Goal: Information Seeking & Learning: Learn about a topic

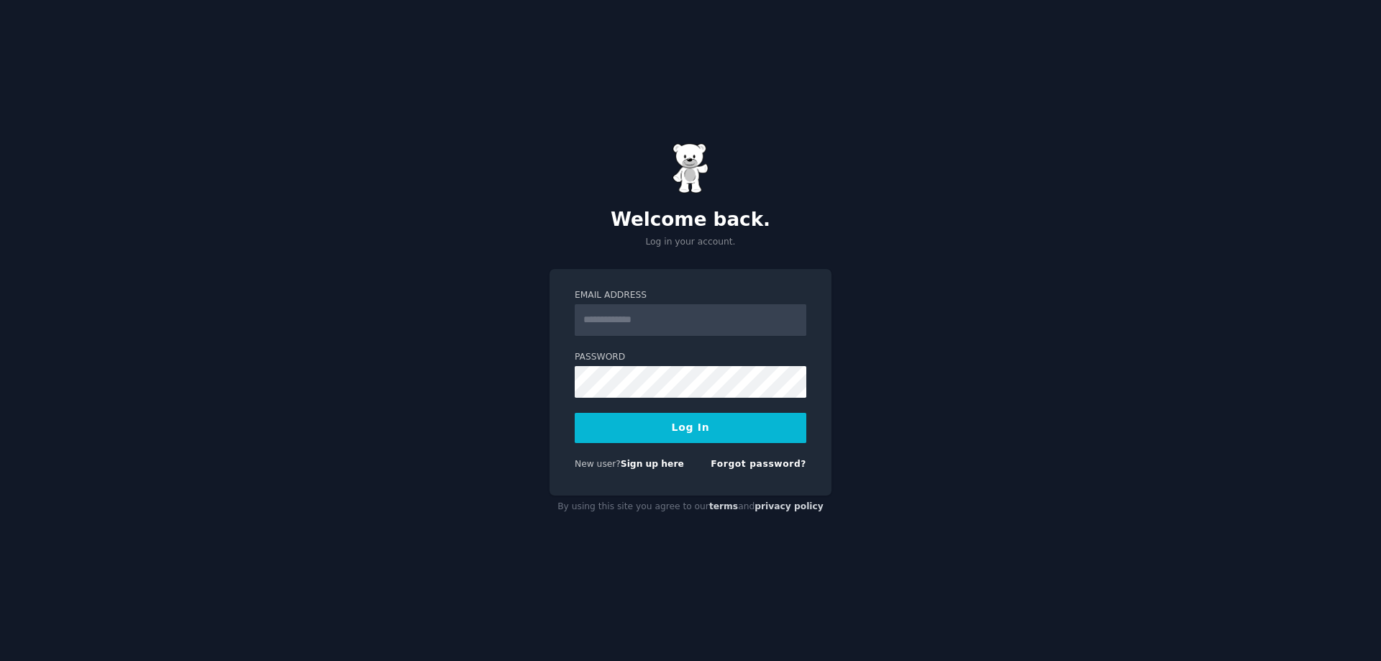
type input "**********"
click at [686, 433] on button "Log In" at bounding box center [691, 428] width 232 height 30
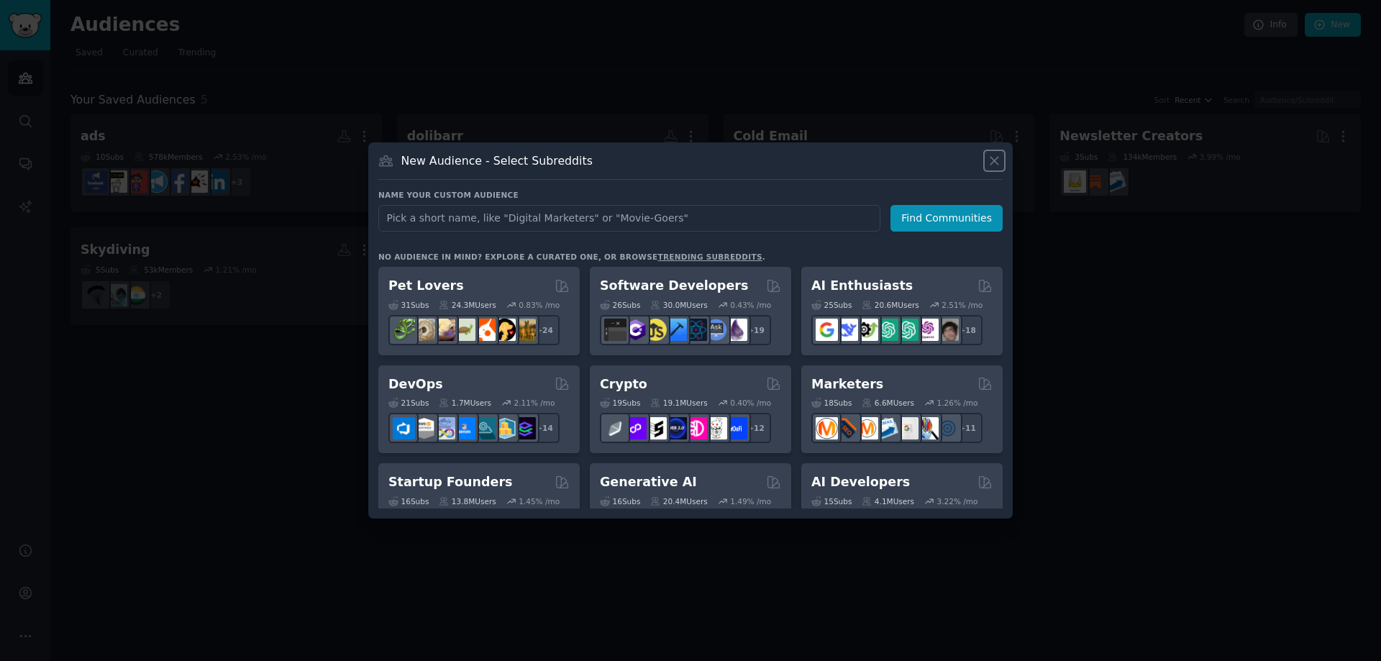
click at [987, 158] on icon at bounding box center [994, 160] width 15 height 15
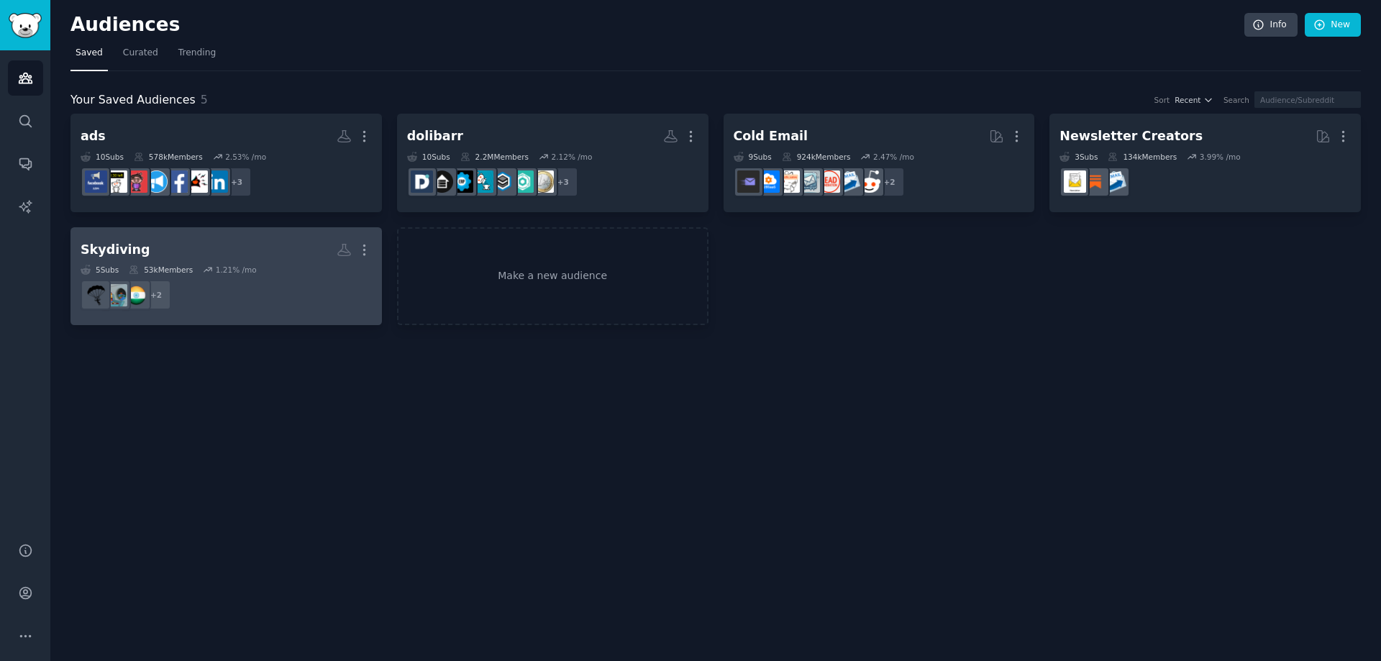
click at [216, 266] on div "1.21 % /mo" at bounding box center [236, 270] width 41 height 10
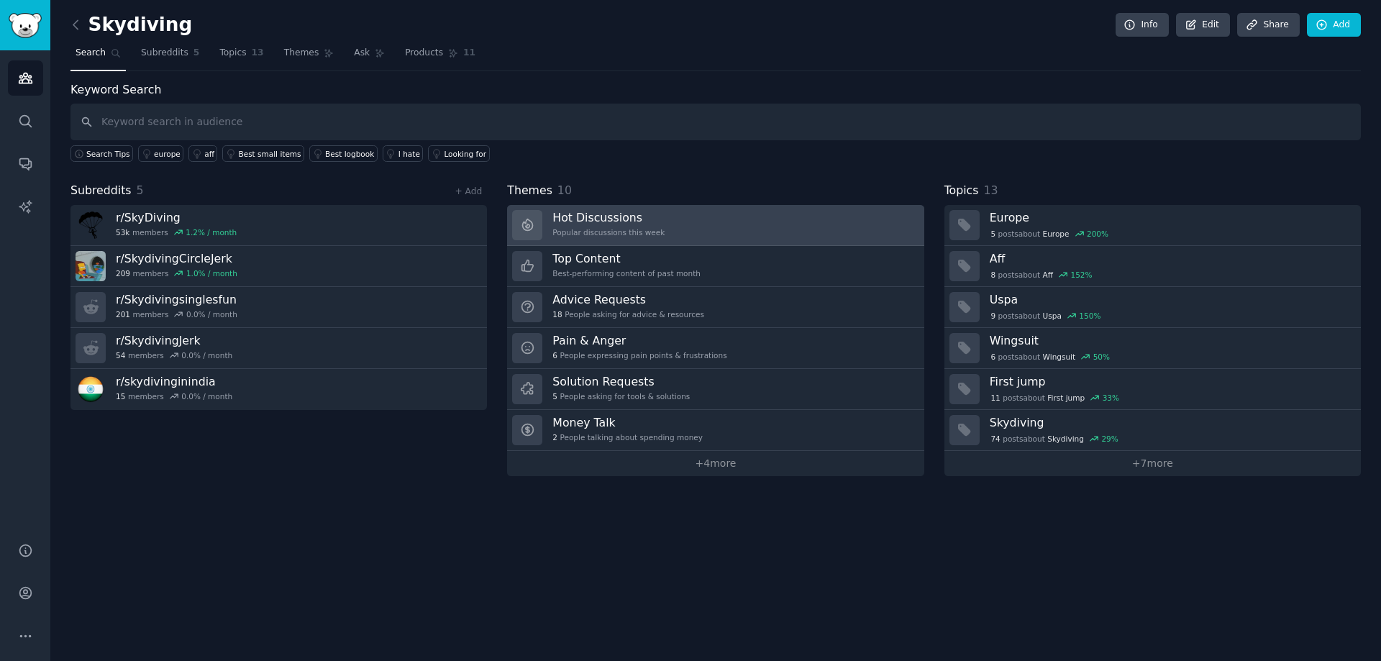
click at [744, 227] on link "Hot Discussions Popular discussions this week" at bounding box center [715, 225] width 417 height 41
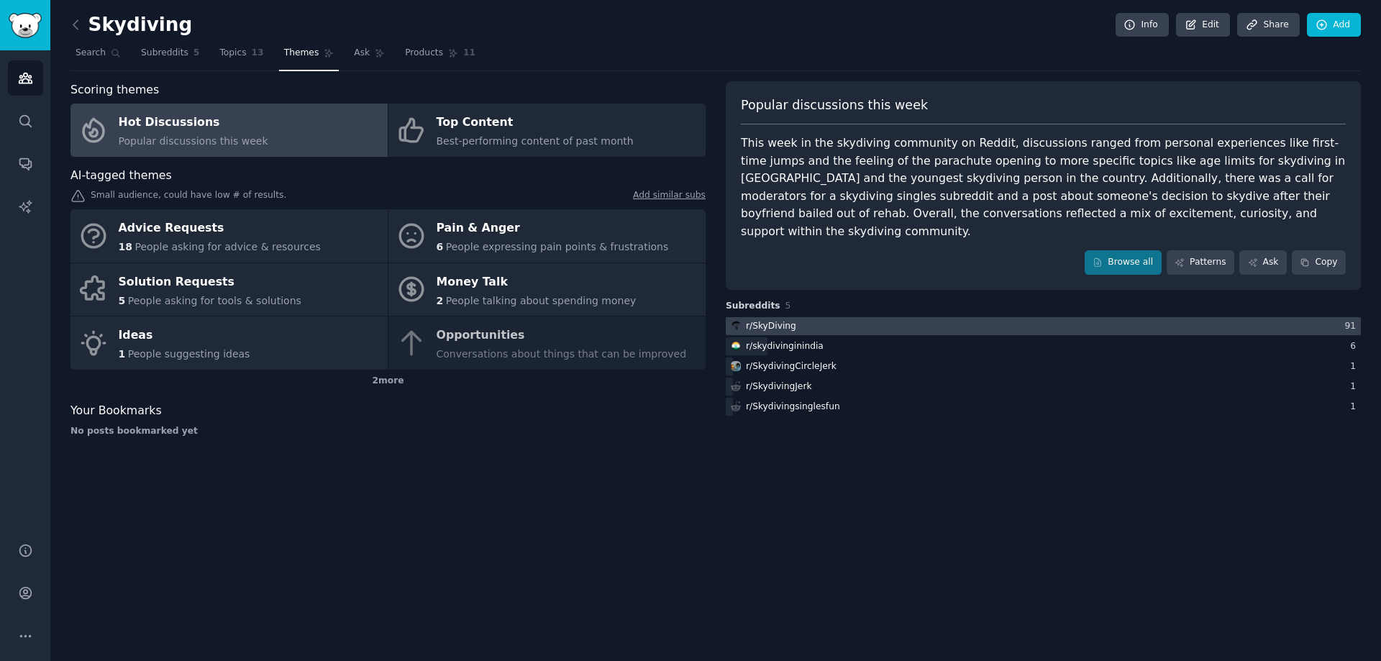
click at [825, 317] on div at bounding box center [1043, 326] width 635 height 18
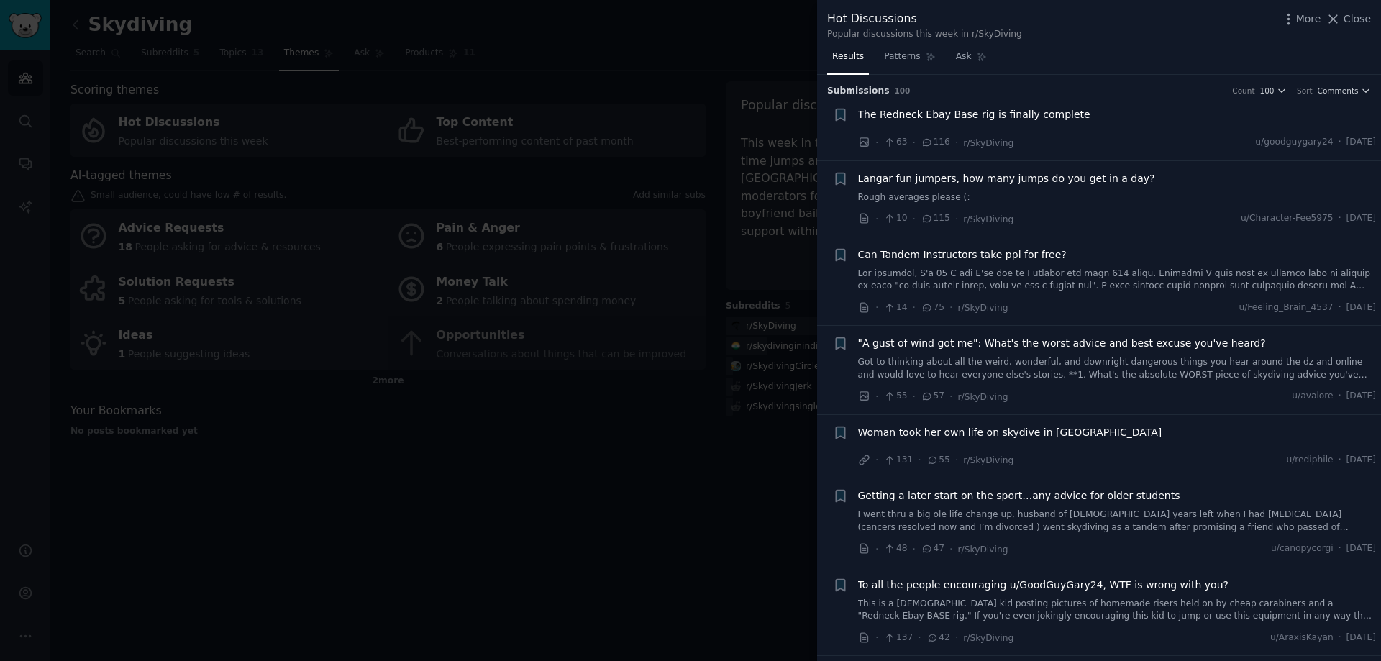
click at [756, 515] on div at bounding box center [690, 330] width 1381 height 661
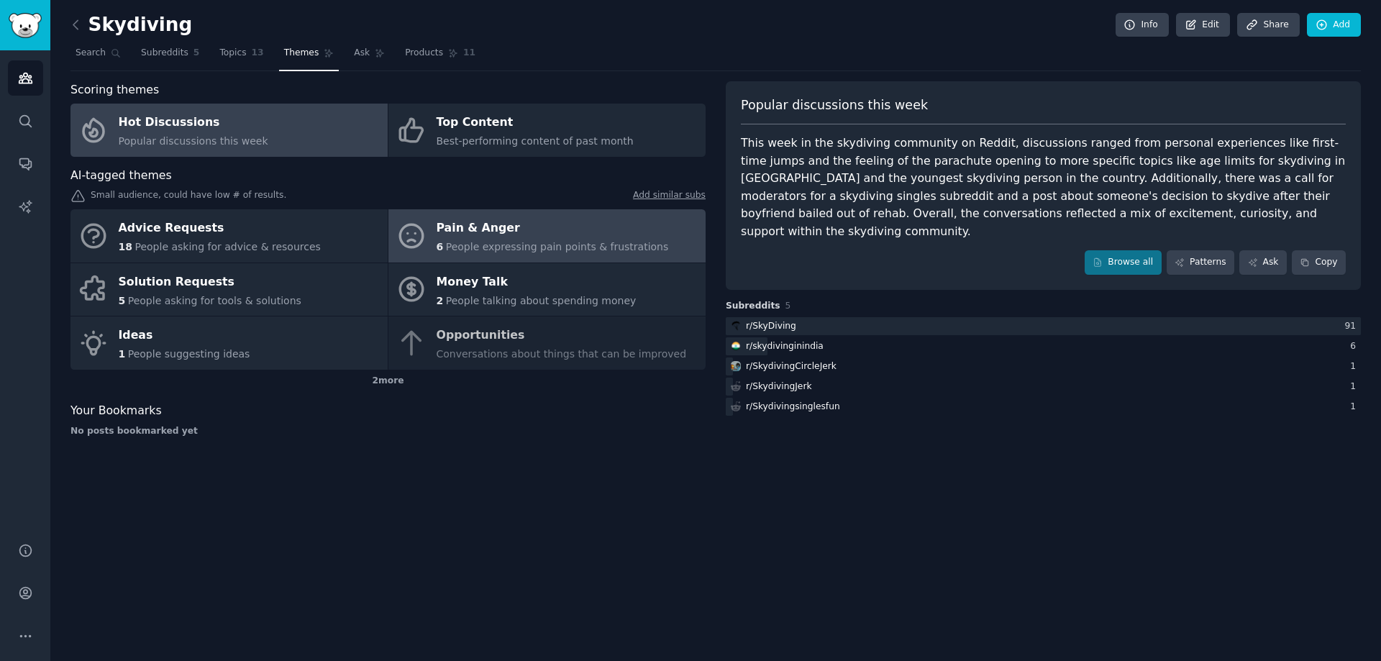
click at [535, 231] on div "Pain & Anger" at bounding box center [553, 228] width 232 height 23
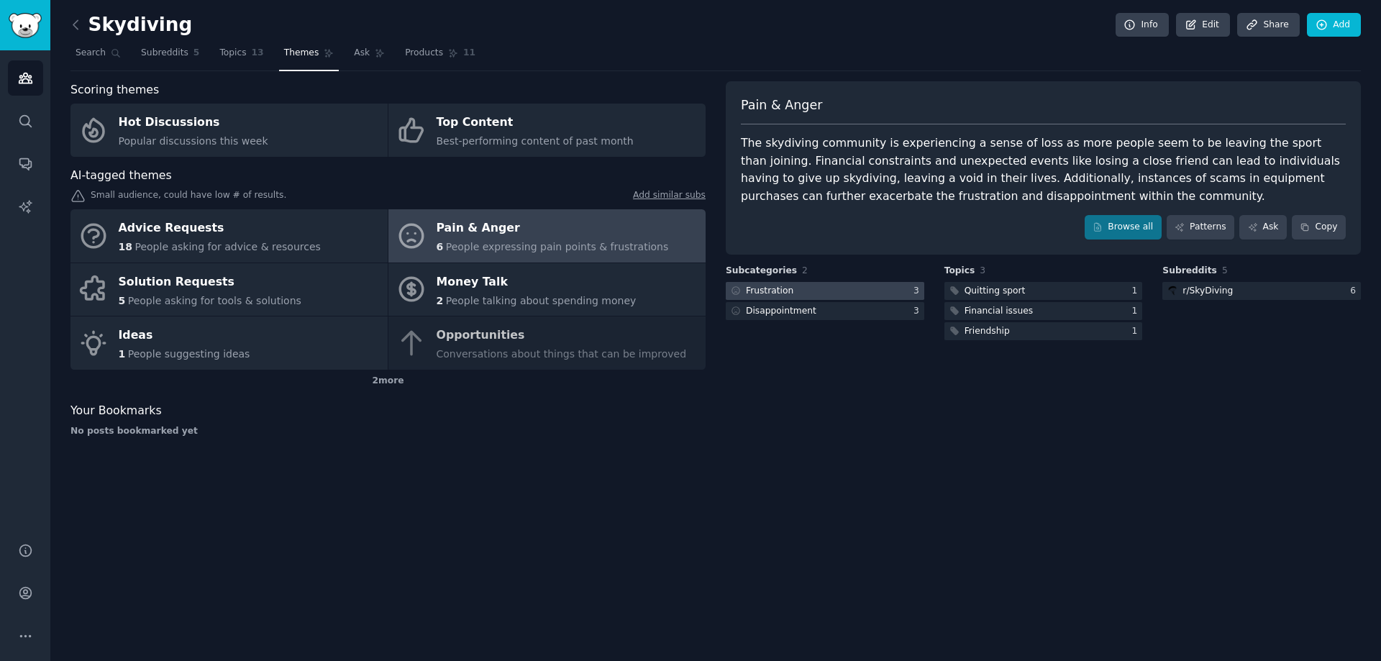
click at [832, 287] on div at bounding box center [825, 291] width 199 height 18
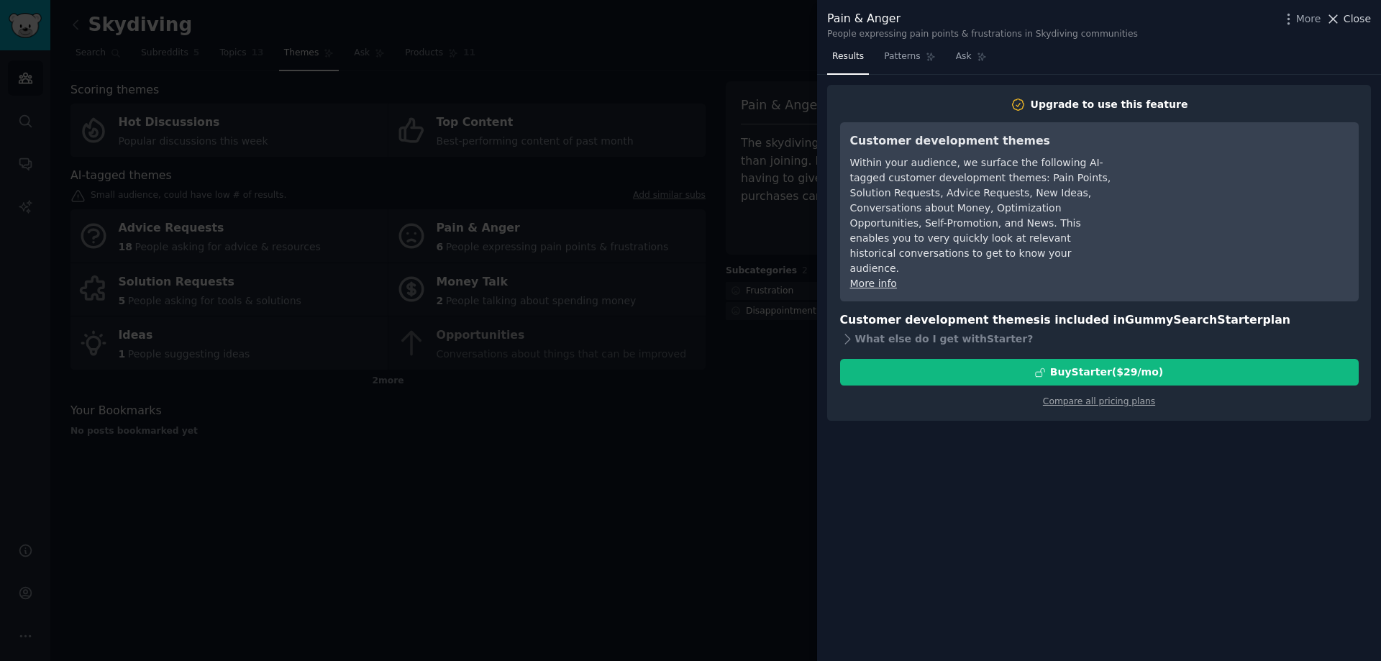
click at [1341, 17] on icon at bounding box center [1333, 19] width 15 height 15
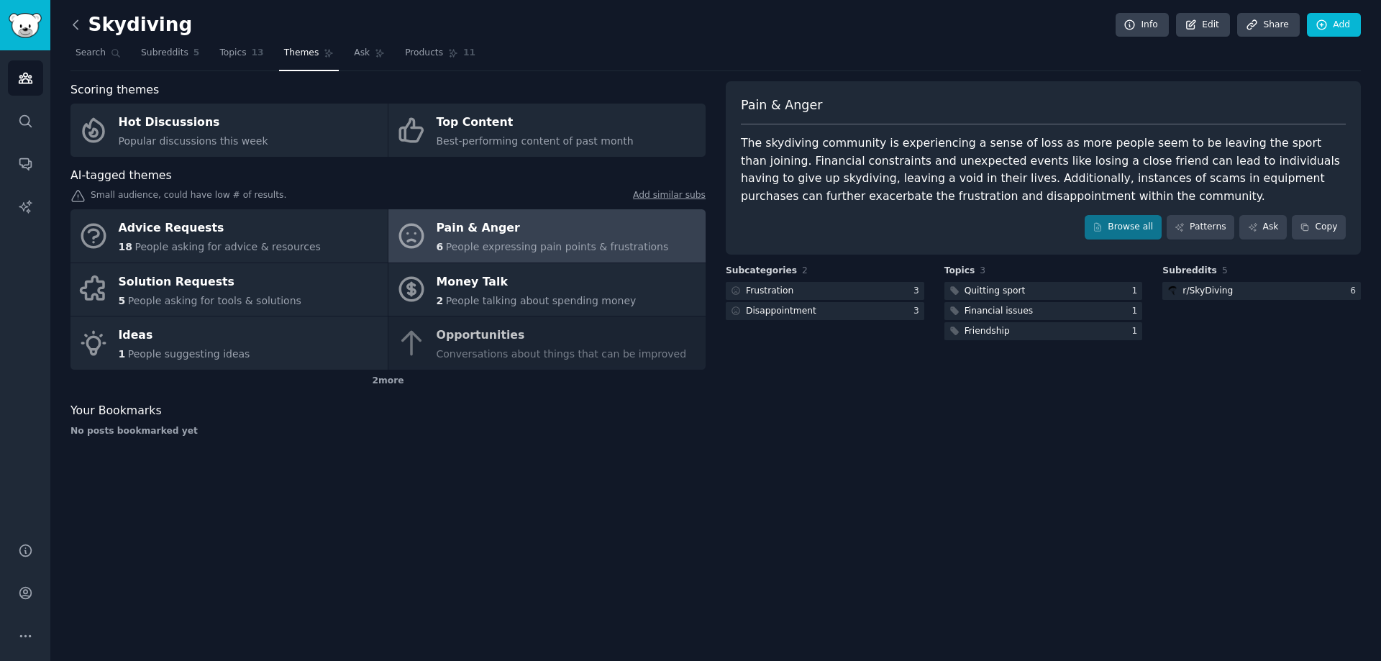
click at [76, 27] on icon at bounding box center [75, 24] width 15 height 15
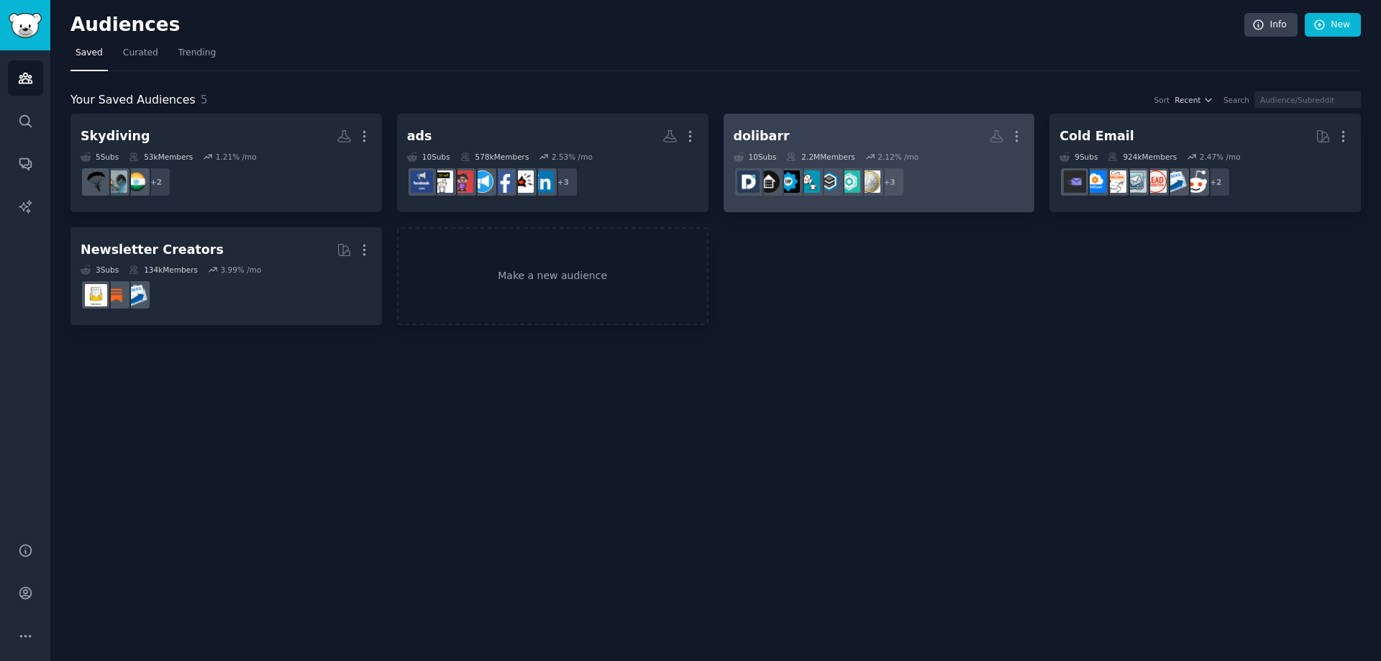
click at [916, 125] on h2 "dolibarr More" at bounding box center [879, 136] width 291 height 25
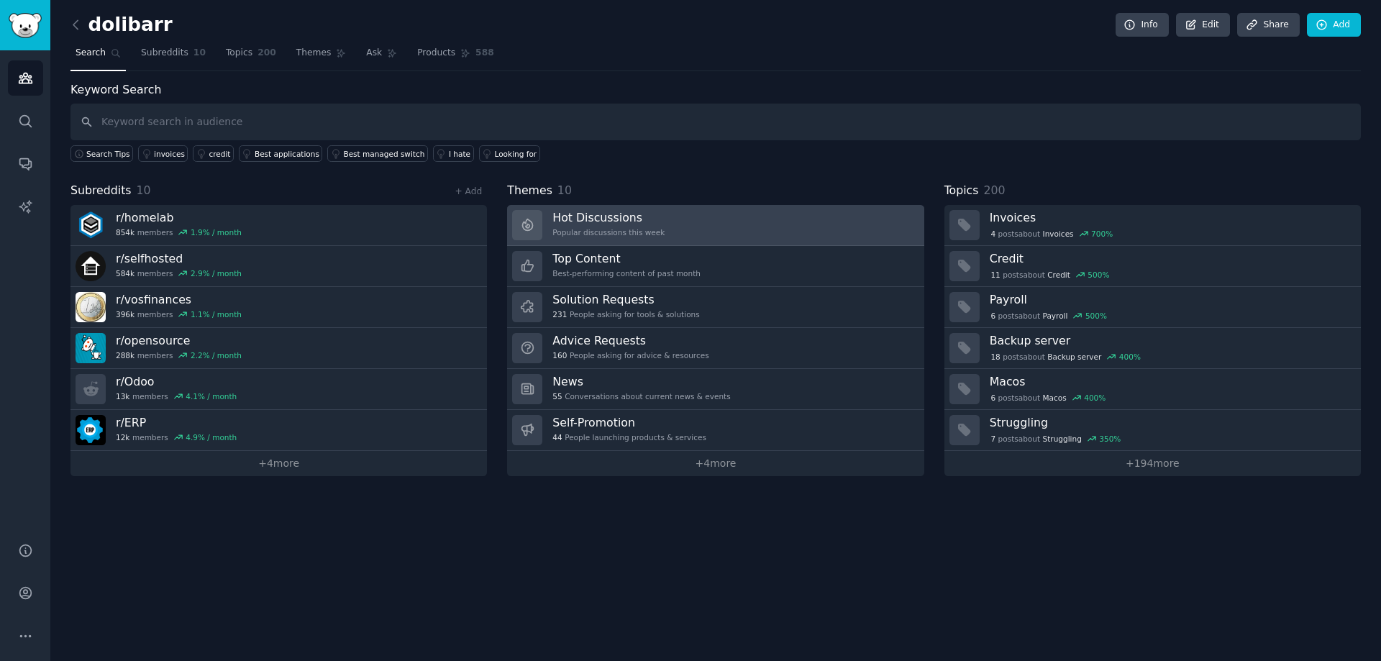
click at [691, 226] on link "Hot Discussions Popular discussions this week" at bounding box center [715, 225] width 417 height 41
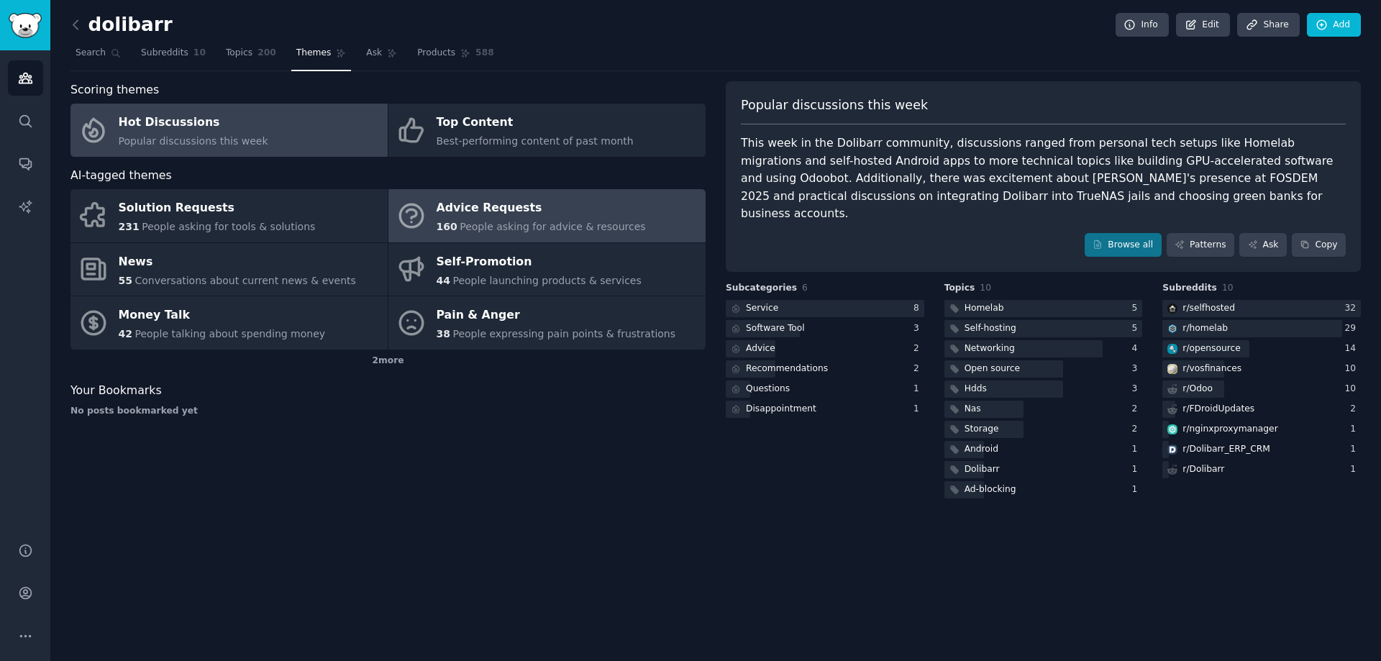
click at [637, 212] on link "Advice Requests 160 People asking for advice & resources" at bounding box center [547, 215] width 317 height 53
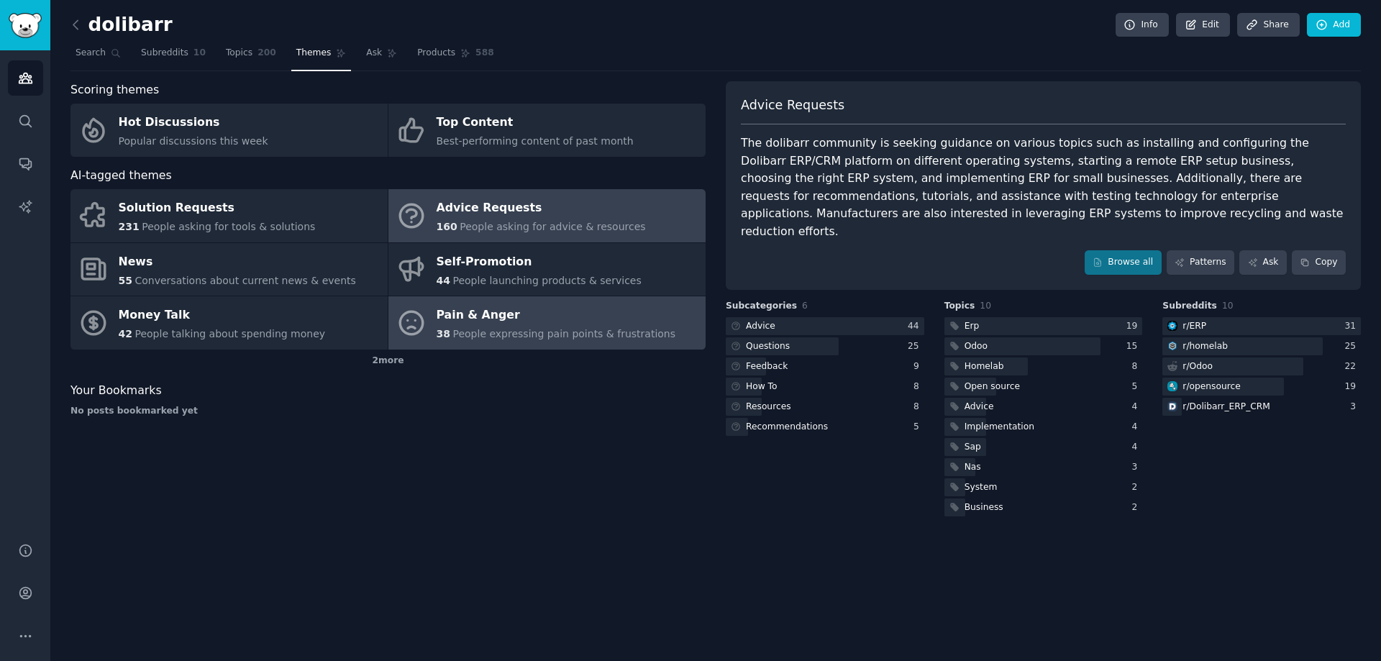
click at [636, 319] on div "Pain & Anger" at bounding box center [557, 315] width 240 height 23
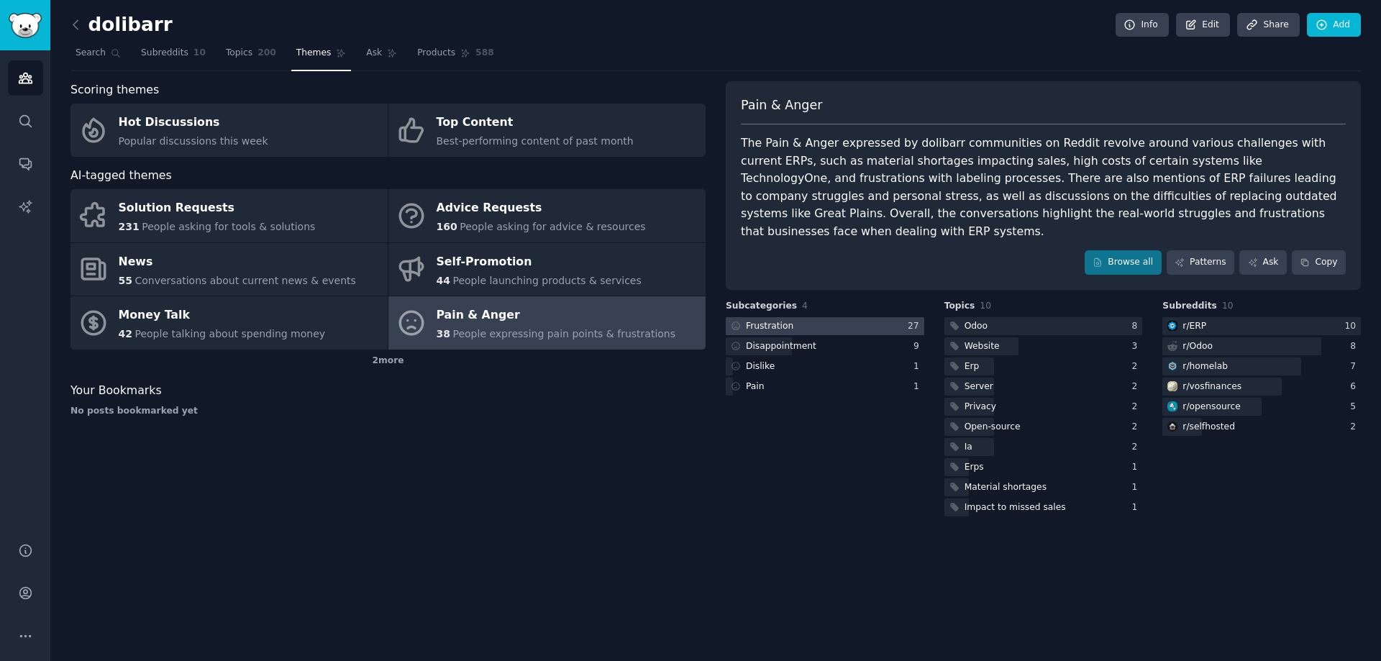
click at [779, 320] on div "Frustration" at bounding box center [769, 326] width 47 height 13
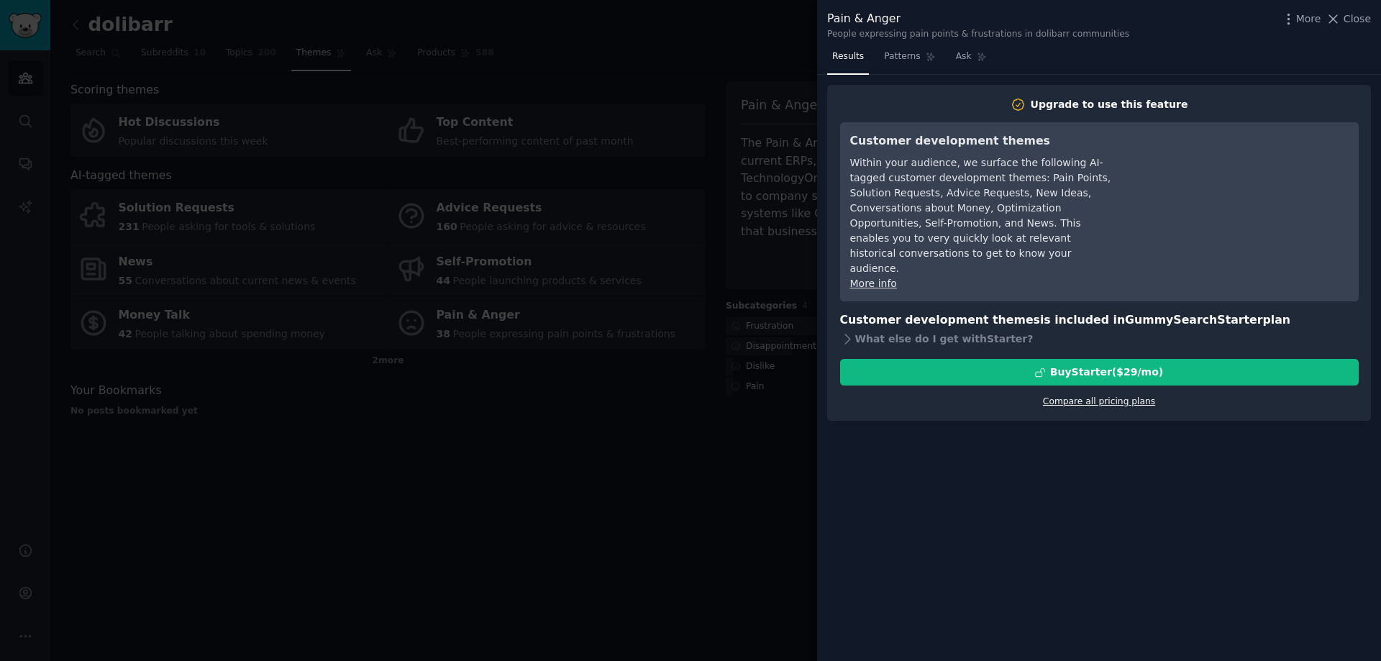
click at [1084, 396] on link "Compare all pricing plans" at bounding box center [1099, 401] width 112 height 10
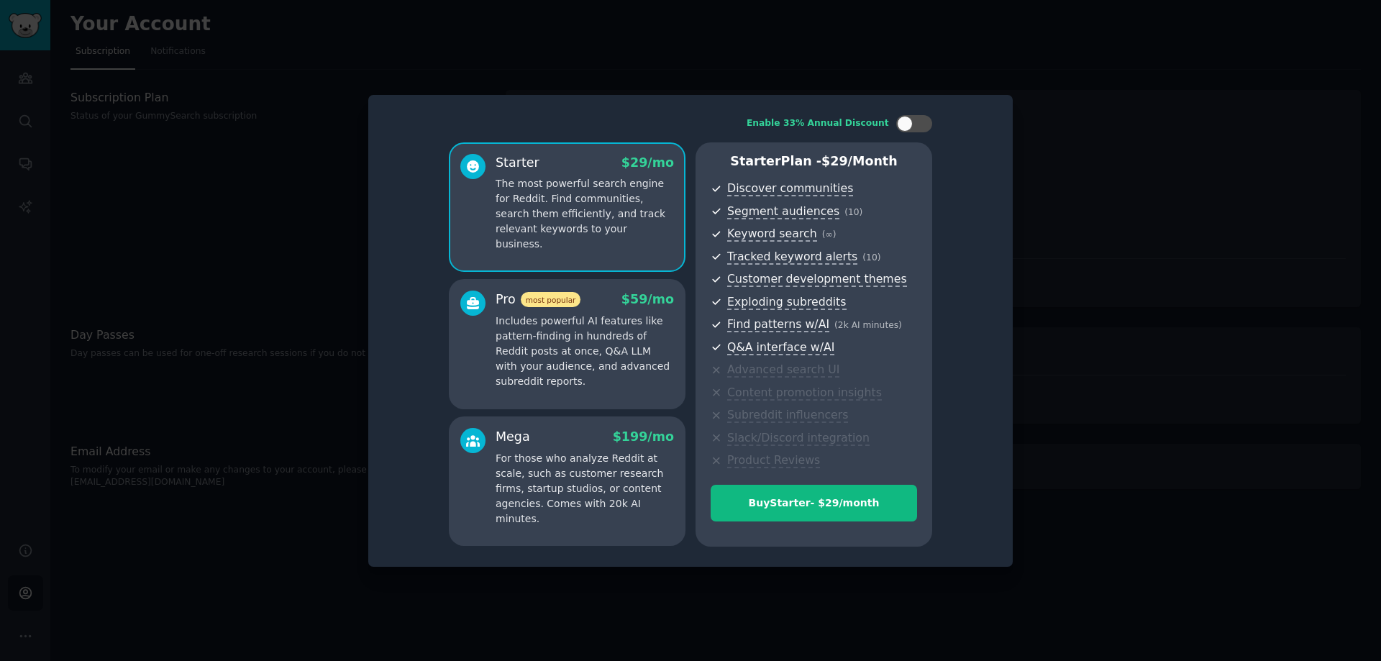
click at [609, 348] on p "Includes powerful AI features like pattern-finding in hundreds of Reddit posts …" at bounding box center [585, 352] width 178 height 76
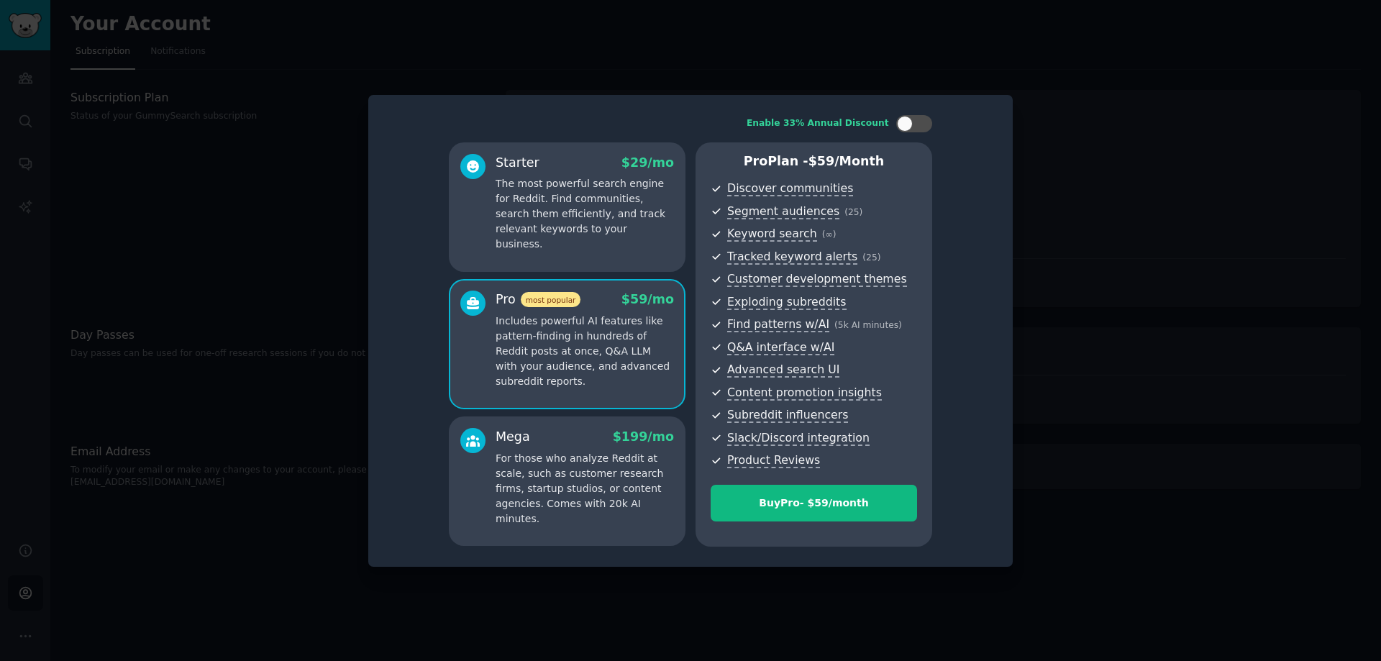
click at [615, 422] on div "Mega $ 199 /mo For those who analyze Reddit at scale, such as customer research…" at bounding box center [567, 482] width 237 height 130
click at [609, 360] on p "Includes powerful AI features like pattern-finding in hundreds of Reddit posts …" at bounding box center [585, 352] width 178 height 76
click at [617, 441] on div "Mega $ 199 /mo" at bounding box center [585, 437] width 178 height 18
click at [614, 378] on p "Includes powerful AI features like pattern-finding in hundreds of Reddit posts …" at bounding box center [585, 352] width 178 height 76
click at [622, 241] on div "Starter $ 29 /mo The most powerful search engine for Reddit. Find communities, …" at bounding box center [567, 207] width 237 height 130
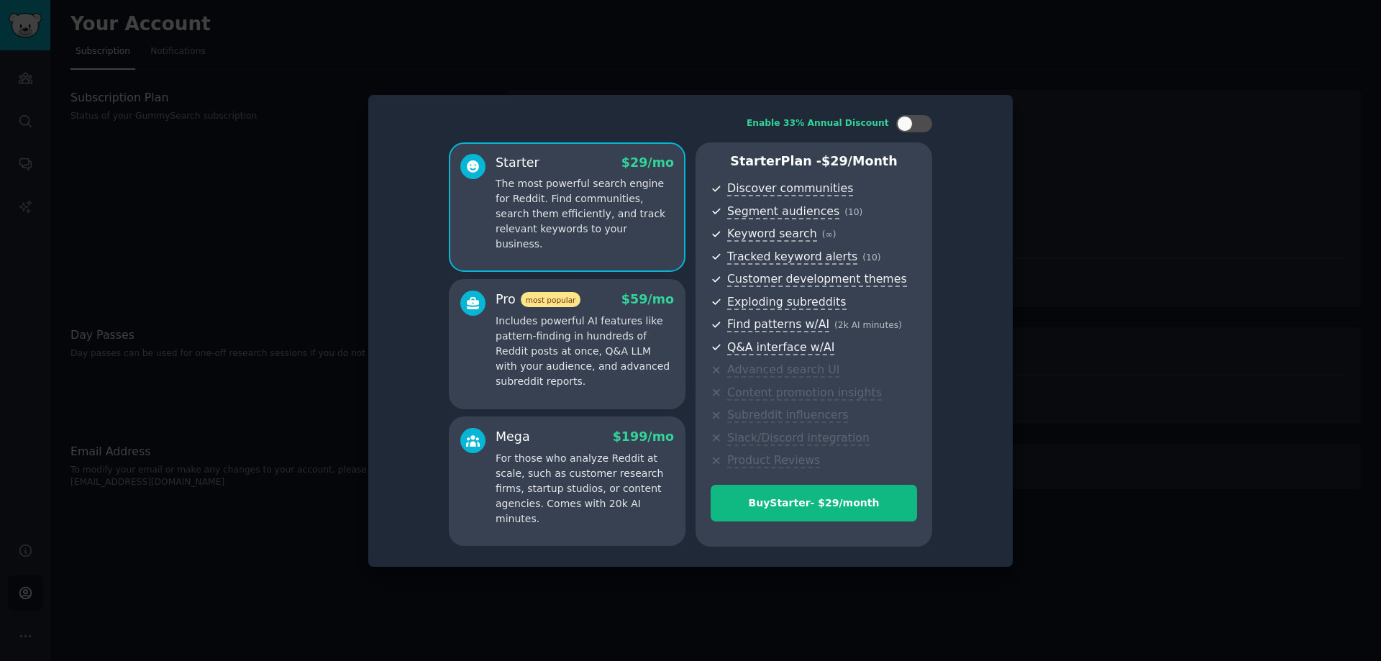
click at [1019, 286] on div at bounding box center [690, 330] width 1381 height 661
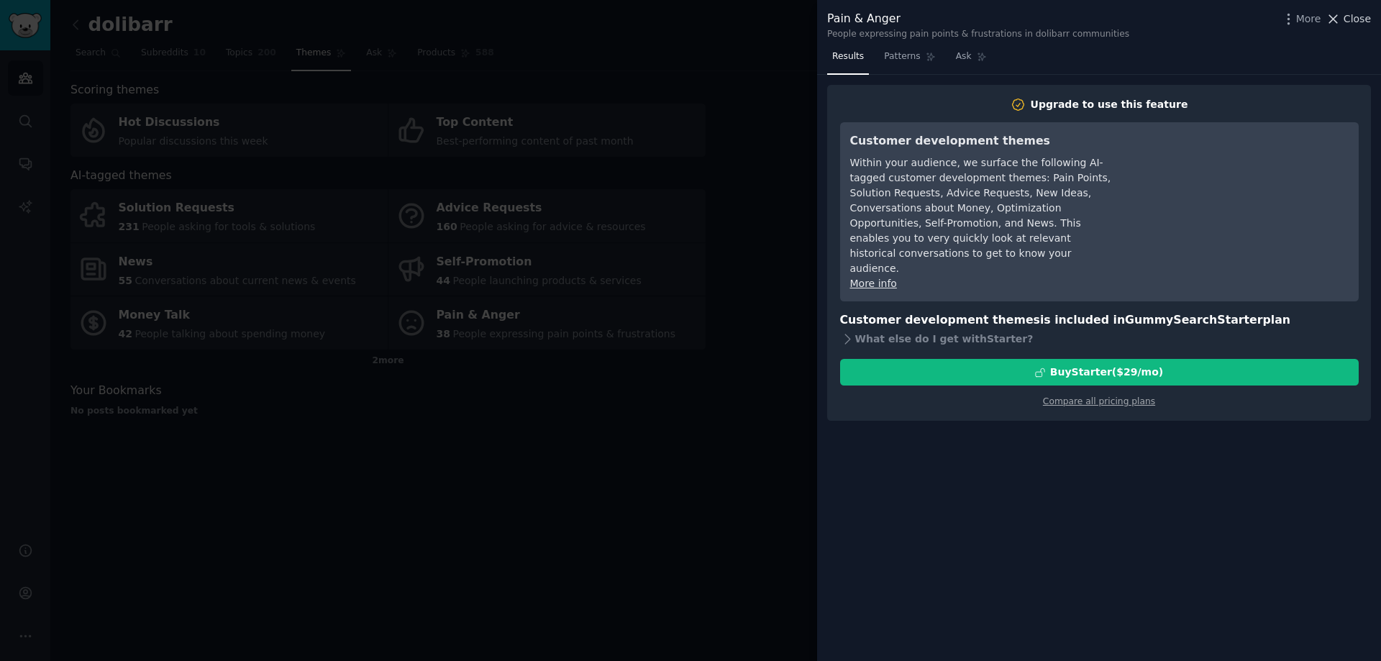
click at [1341, 19] on icon at bounding box center [1333, 19] width 15 height 15
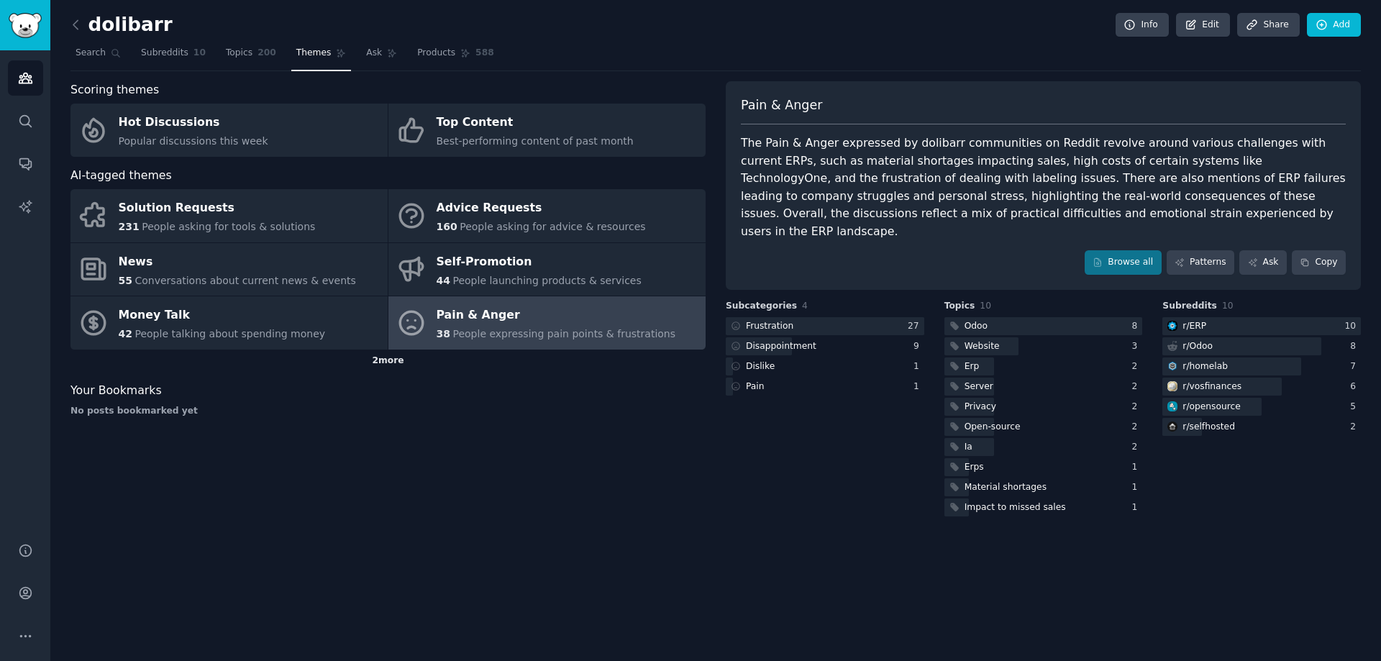
click at [379, 363] on div "2 more" at bounding box center [388, 361] width 635 height 23
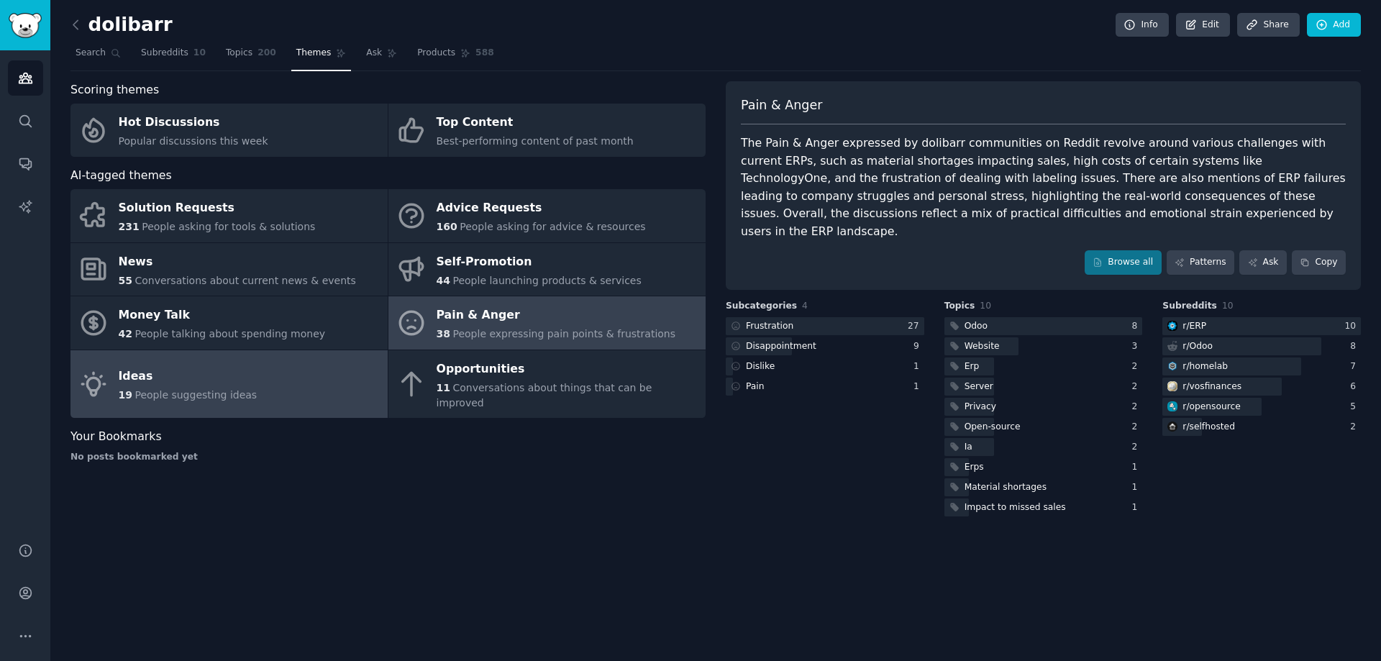
click at [281, 373] on link "Ideas 19 People suggesting ideas" at bounding box center [229, 384] width 317 height 68
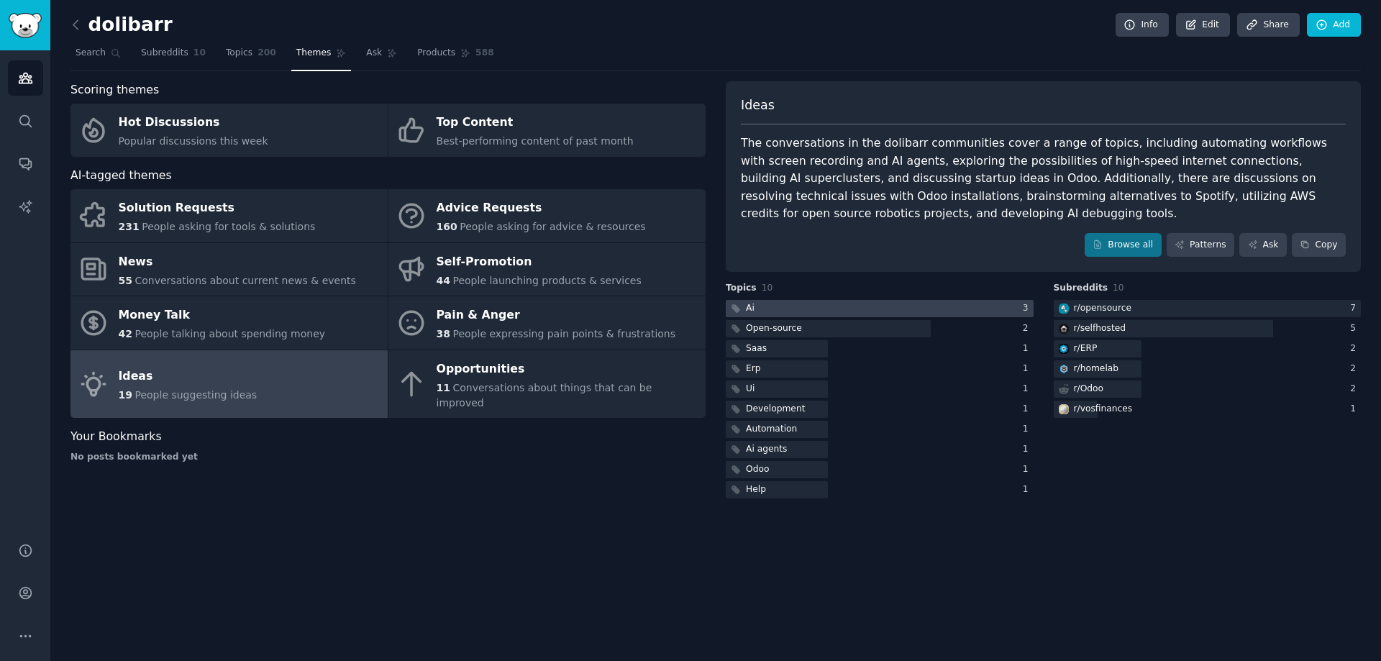
click at [831, 312] on div at bounding box center [880, 309] width 308 height 18
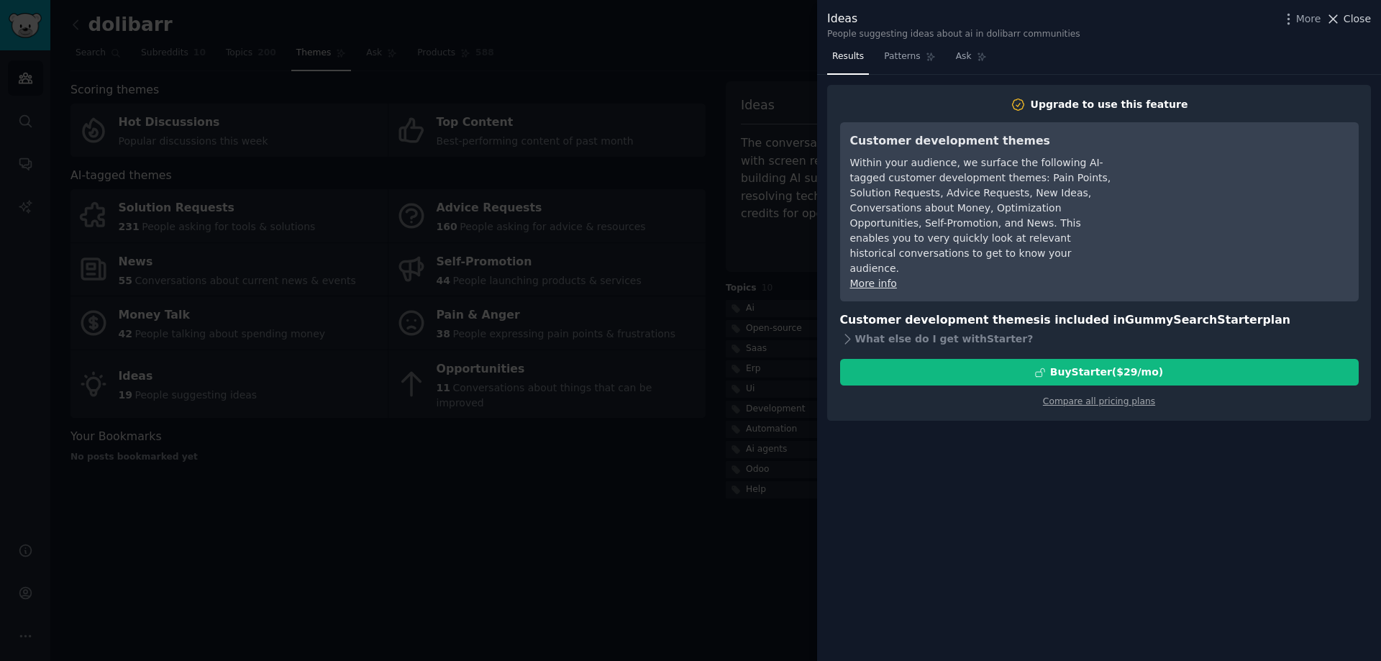
click at [1357, 24] on span "Close" at bounding box center [1357, 19] width 27 height 15
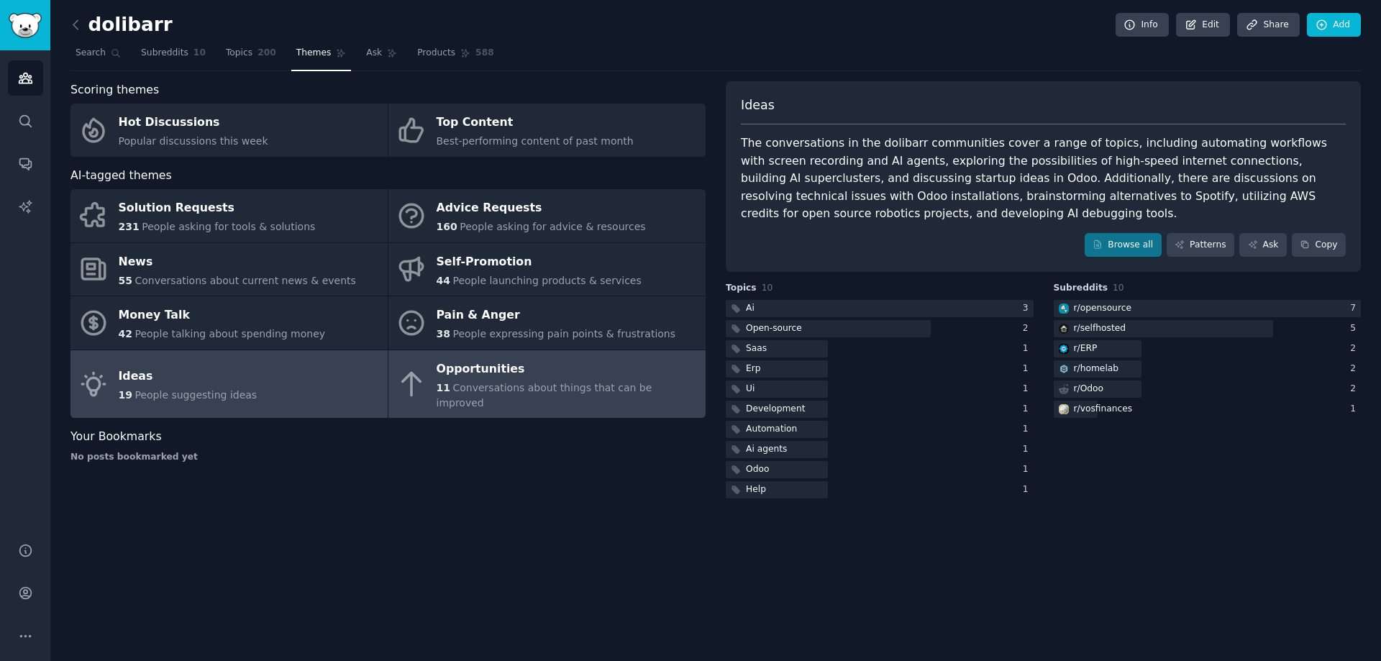
click at [548, 384] on span "Conversations about things that can be improved" at bounding box center [545, 395] width 216 height 27
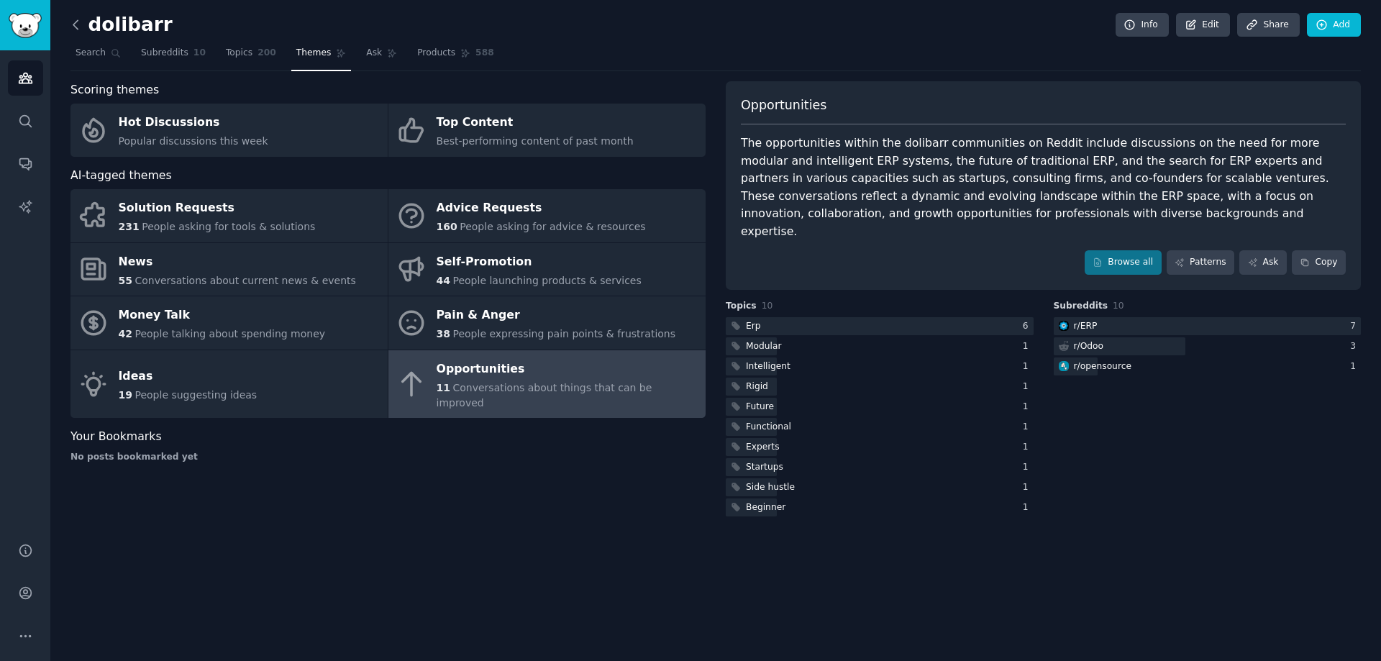
click at [73, 28] on icon at bounding box center [75, 24] width 15 height 15
